Goal: Book appointment/travel/reservation

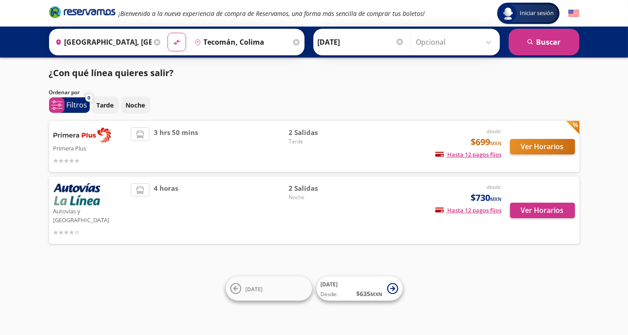
click at [308, 136] on span "2 Salidas" at bounding box center [320, 132] width 62 height 10
click at [545, 146] on button "Ver Horarios" at bounding box center [542, 146] width 65 height 15
click at [559, 208] on button "Ver Horarios" at bounding box center [542, 210] width 65 height 15
click at [532, 139] on button "Ver Horarios" at bounding box center [542, 146] width 65 height 15
